Goal: Information Seeking & Learning: Learn about a topic

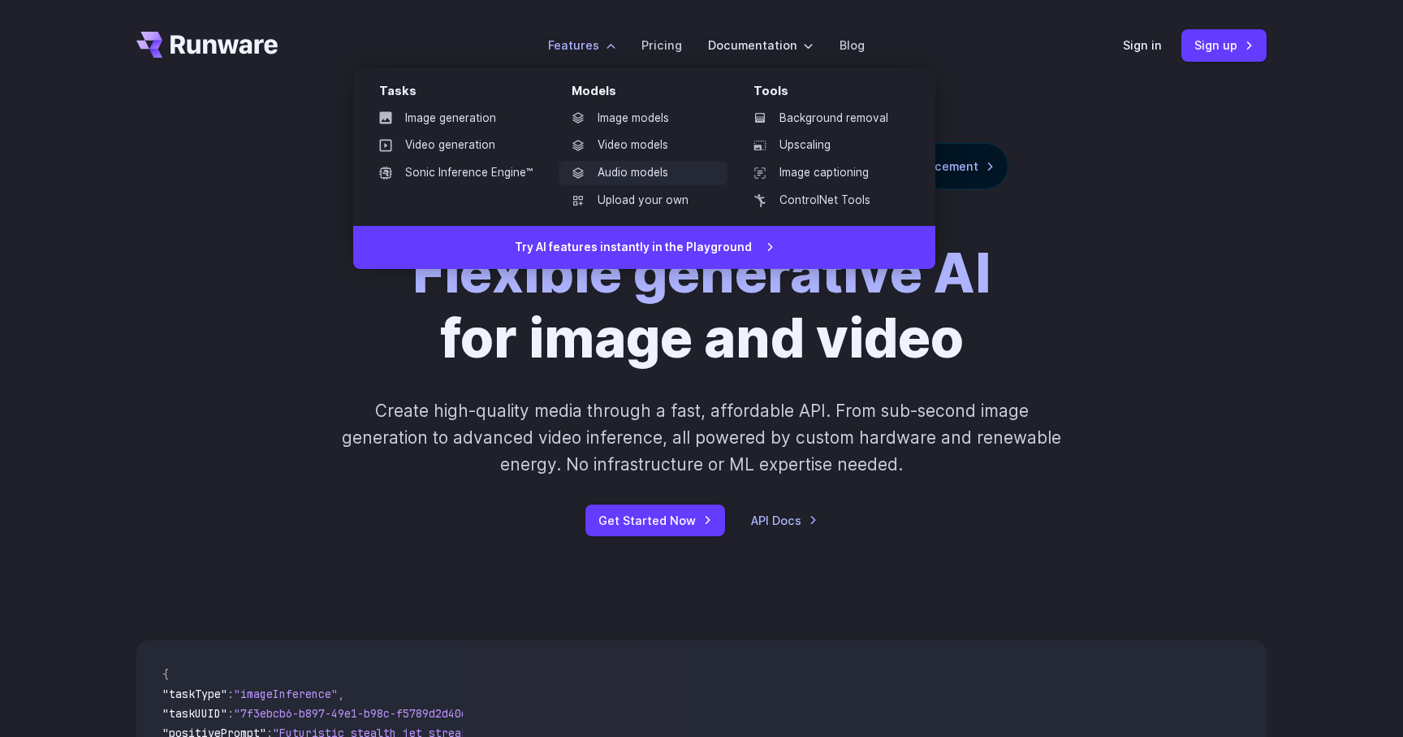
click at [625, 181] on link "Audio models" at bounding box center [643, 173] width 169 height 24
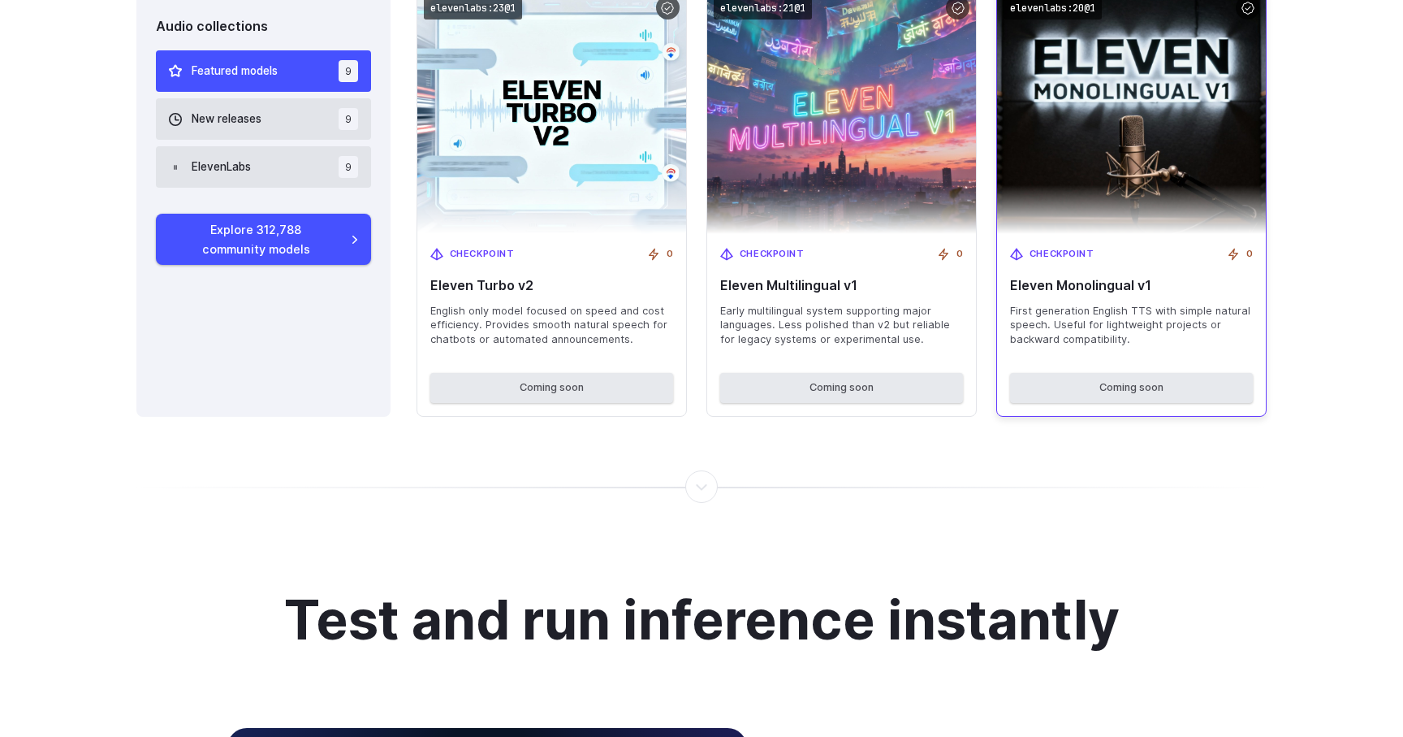
scroll to position [1635, 0]
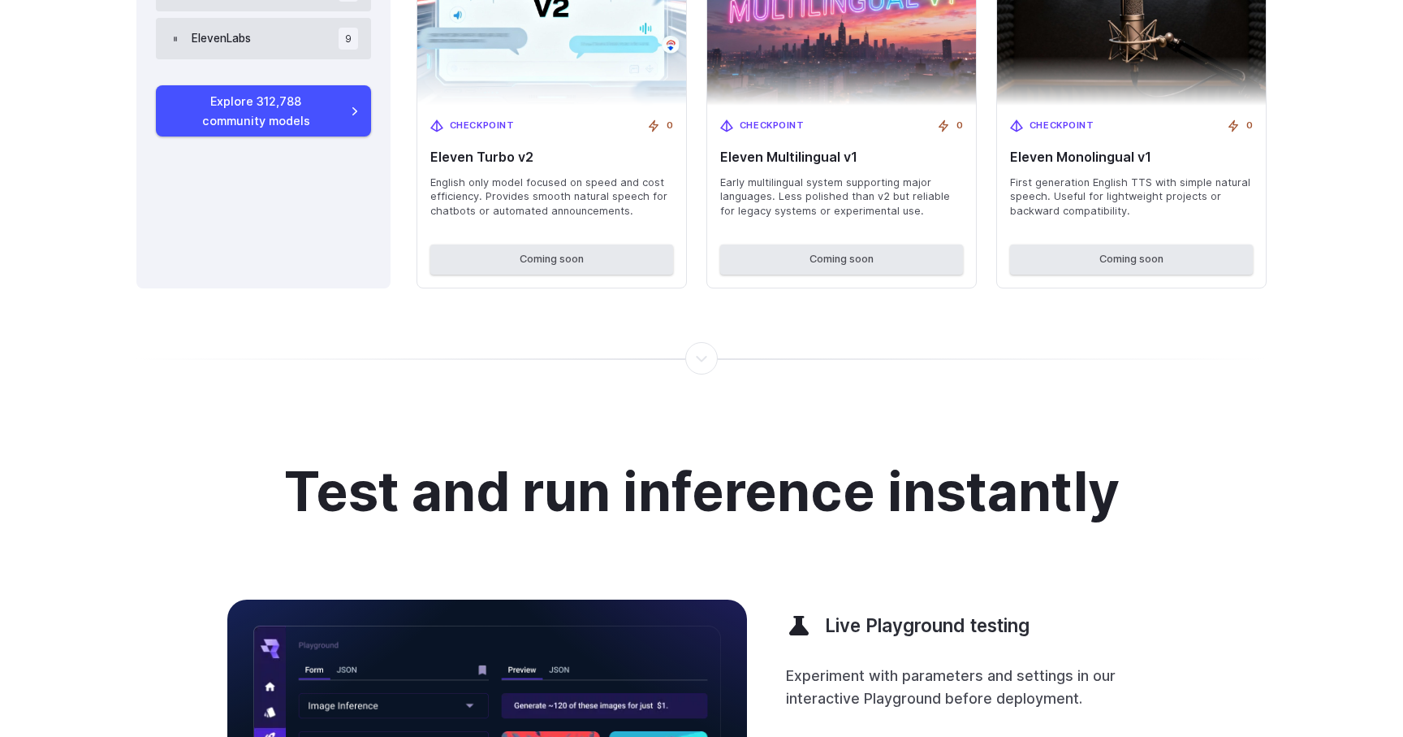
click at [701, 358] on div at bounding box center [702, 358] width 2 height 0
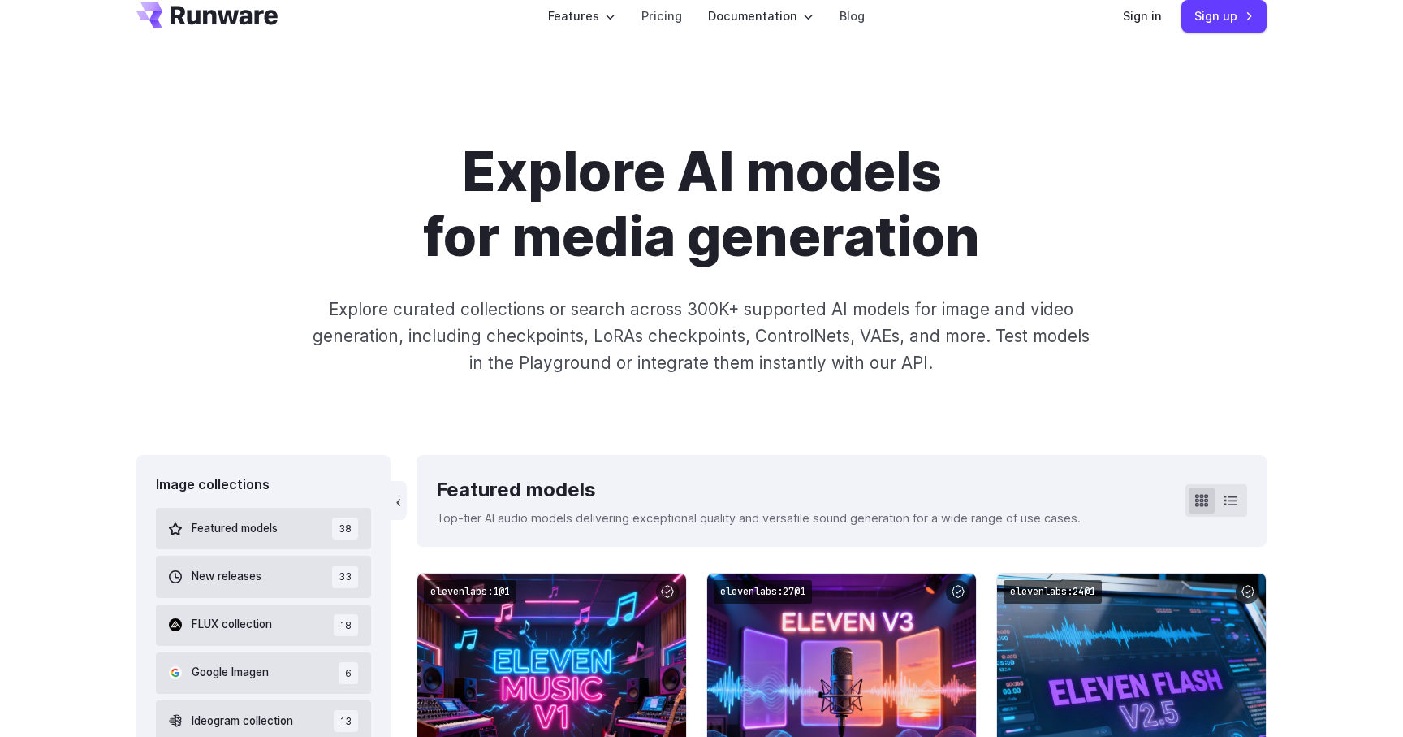
scroll to position [0, 0]
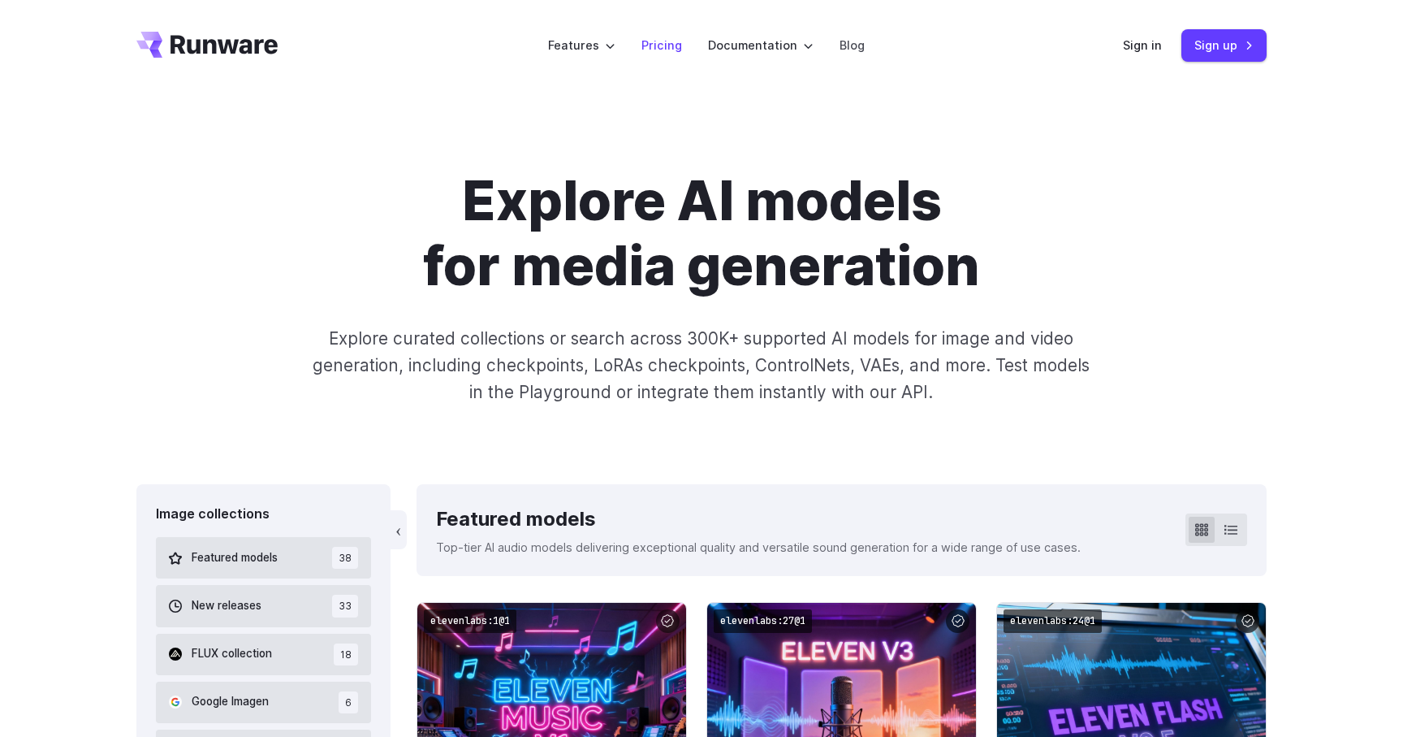
click at [668, 44] on link "Pricing" at bounding box center [662, 45] width 41 height 19
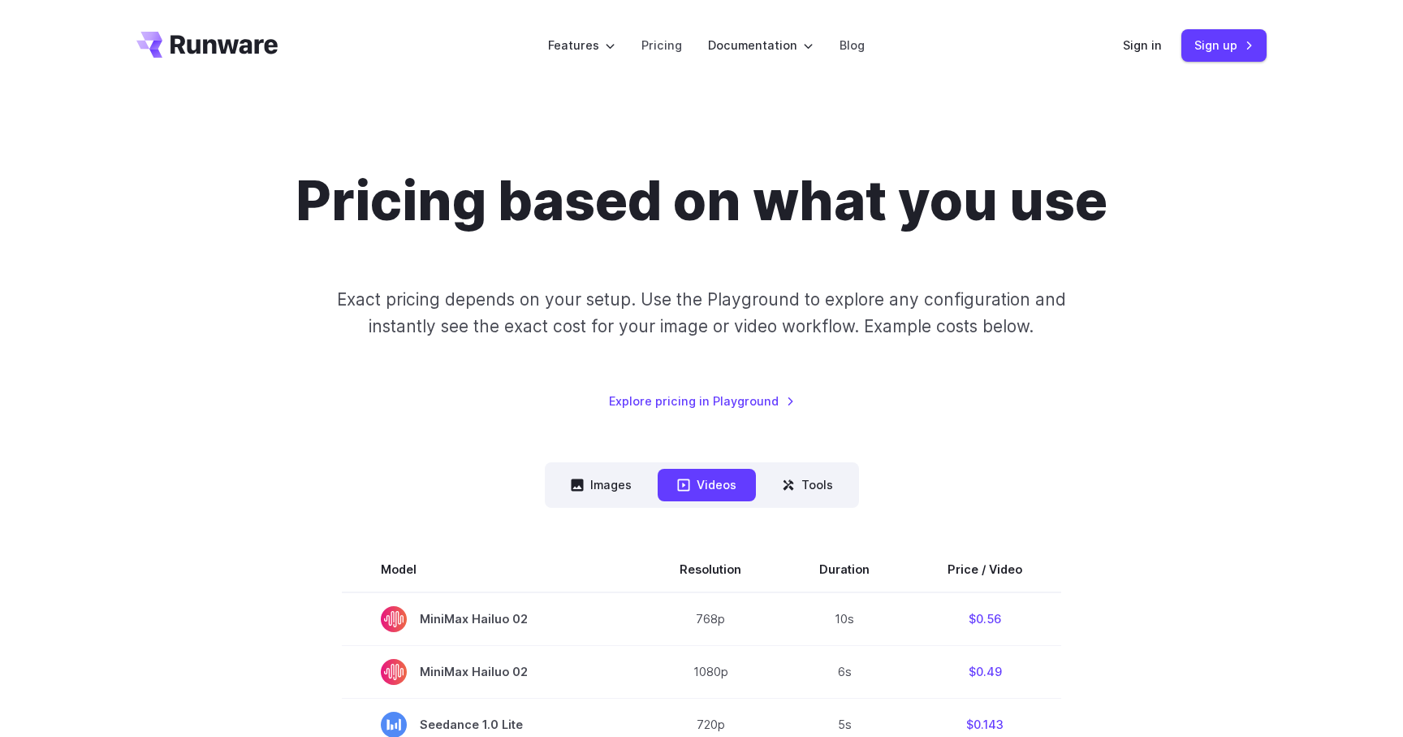
click at [1141, 346] on div "Pricing based on what you use Exact pricing depends on your setup. Use the Play…" at bounding box center [701, 289] width 1131 height 241
